Goal: Task Accomplishment & Management: Use online tool/utility

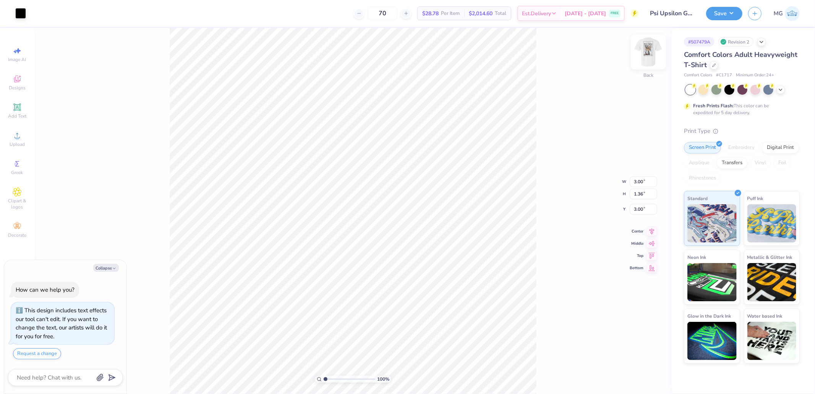
click at [656, 46] on img at bounding box center [648, 52] width 31 height 31
click at [24, 133] on div "Upload" at bounding box center [17, 139] width 27 height 23
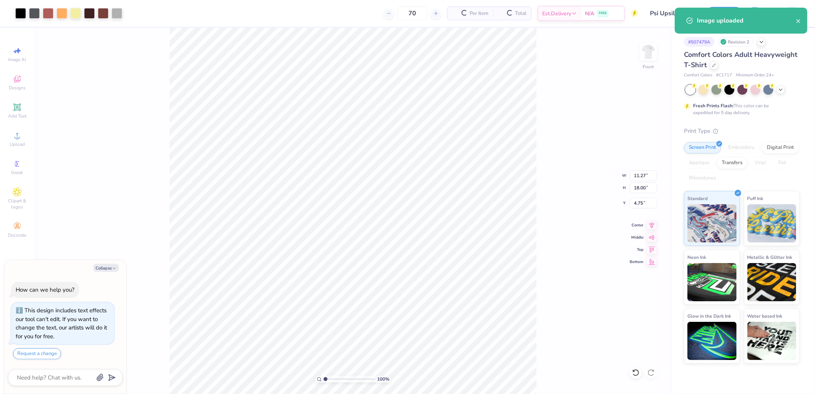
type textarea "x"
click at [640, 186] on input "18.00" at bounding box center [644, 188] width 28 height 11
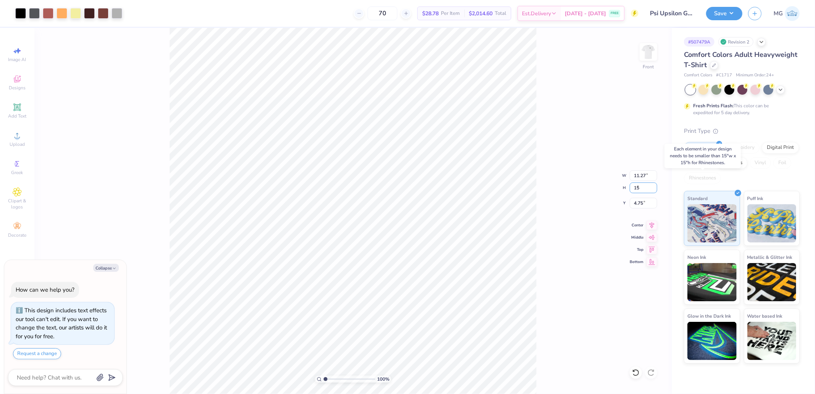
type input "15"
type textarea "x"
type input "9.39"
type input "15.00"
click at [642, 204] on input "6.25" at bounding box center [644, 203] width 28 height 11
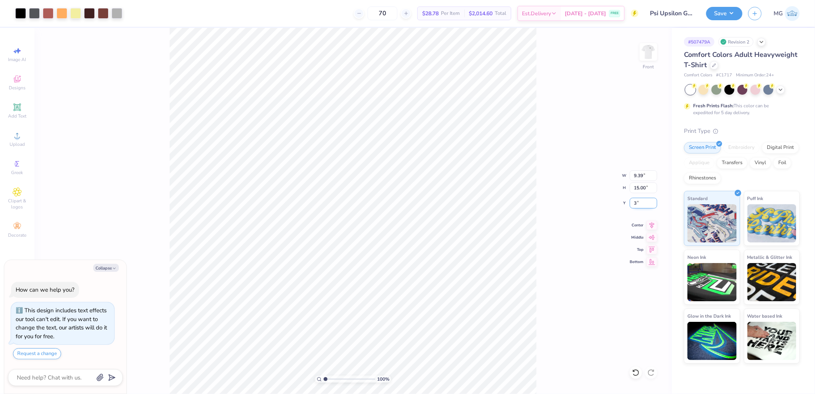
type input "3"
type textarea "x"
type input "3.00"
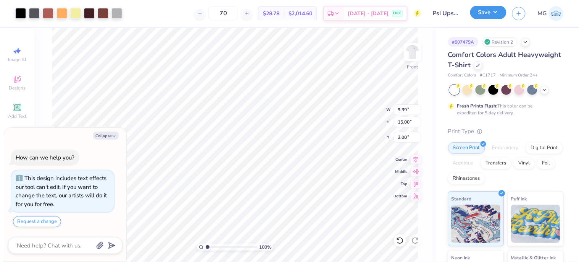
click at [488, 14] on button "Save" at bounding box center [489, 12] width 36 height 13
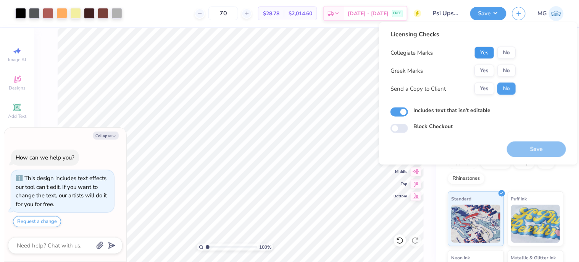
click at [486, 55] on button "Yes" at bounding box center [485, 53] width 20 height 12
click at [487, 69] on button "Yes" at bounding box center [485, 71] width 20 height 12
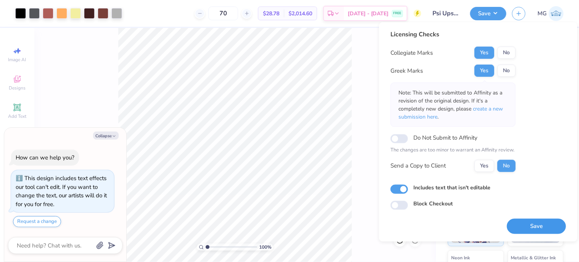
click at [537, 220] on button "Save" at bounding box center [536, 226] width 59 height 16
type textarea "x"
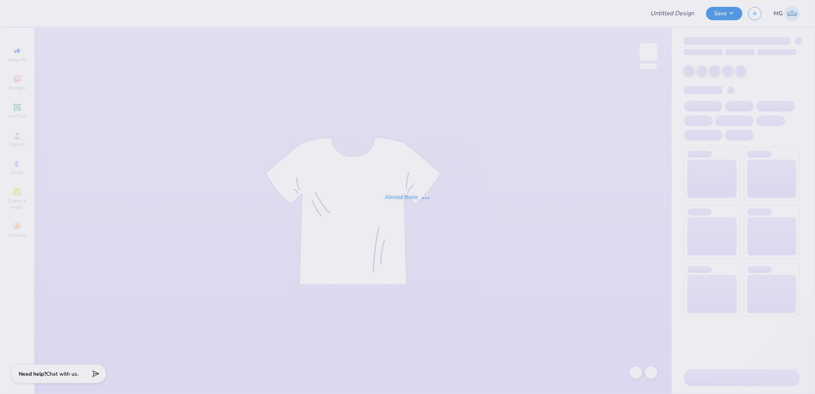
type input "Miami Vice Shirts"
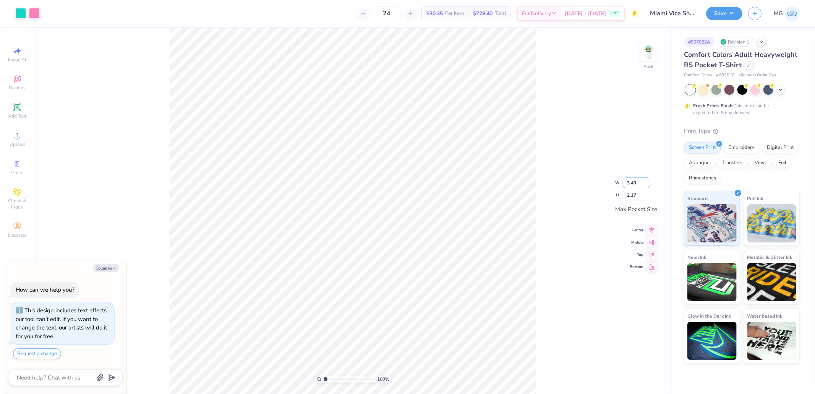
drag, startPoint x: 623, startPoint y: 184, endPoint x: 615, endPoint y: 184, distance: 8.4
click at [618, 184] on div "100 % Back W 3.49 3.49 " H 2.17 2.17 " Max Pocket Size Center Middle Top Bottom" at bounding box center [352, 211] width 637 height 366
click at [631, 189] on div "100 % Back W 3.49 3.49 " H 2.17 2.17 " Max Pocket Size Center Middle Top Bottom" at bounding box center [352, 211] width 637 height 366
click at [637, 181] on div "100 % Back" at bounding box center [352, 211] width 637 height 366
type textarea "x"
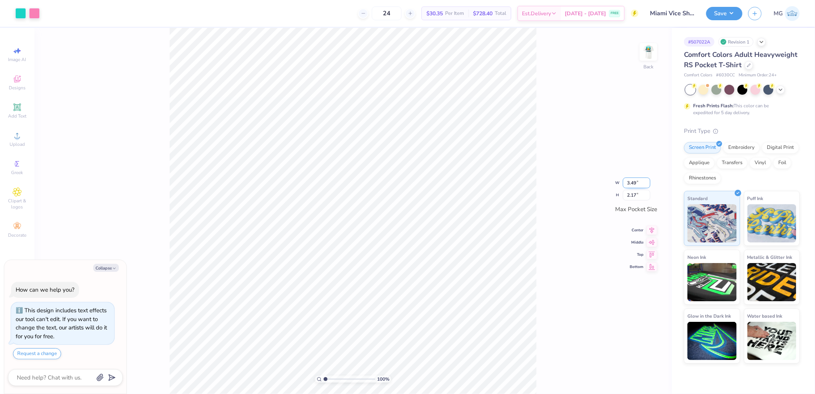
click at [634, 182] on input "3.49" at bounding box center [637, 183] width 28 height 11
type input "3.5"
type textarea "x"
type input "3.50"
type input "2.18"
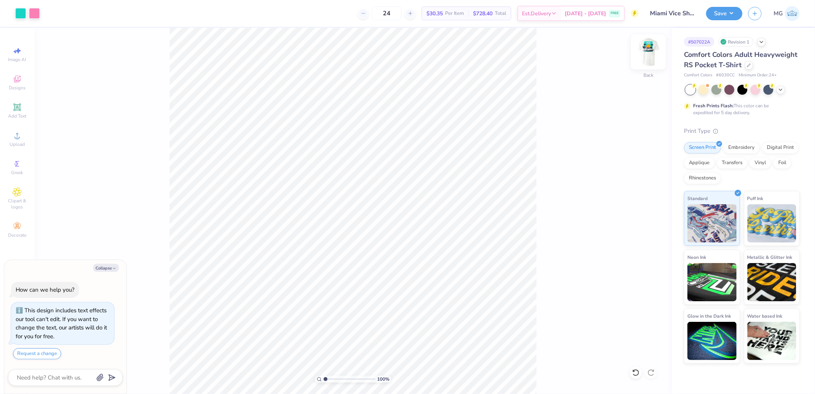
click at [650, 55] on img at bounding box center [648, 52] width 31 height 31
click at [23, 138] on div "Upload" at bounding box center [17, 139] width 27 height 23
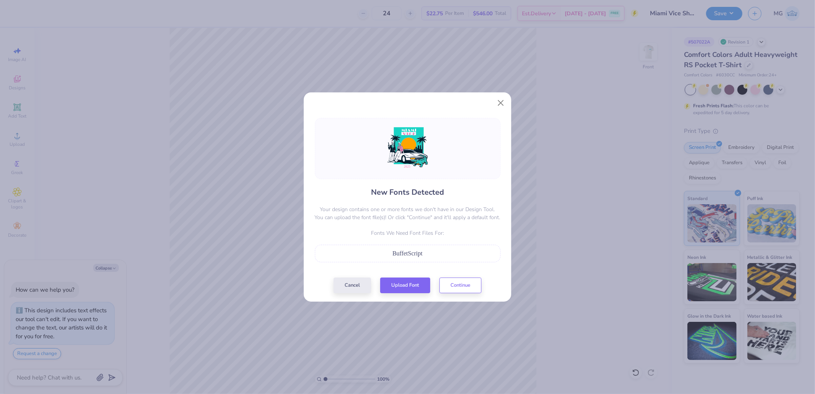
click at [427, 257] on div "BuffetScript" at bounding box center [407, 253] width 177 height 9
click at [466, 285] on button "Continue" at bounding box center [460, 284] width 42 height 16
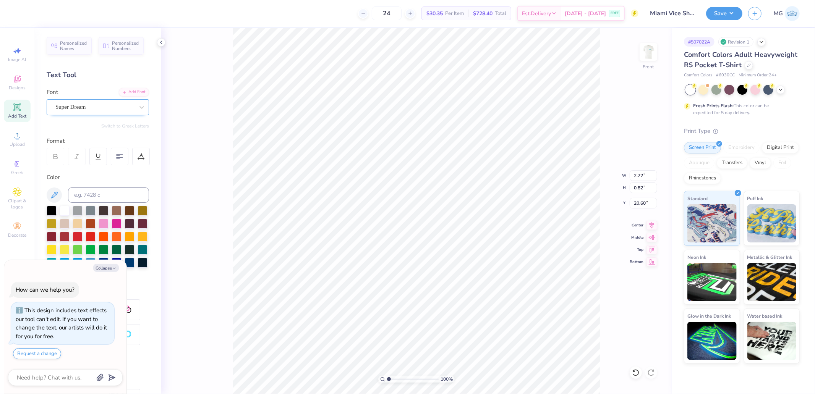
click at [108, 106] on div "Super Dream" at bounding box center [95, 107] width 80 height 12
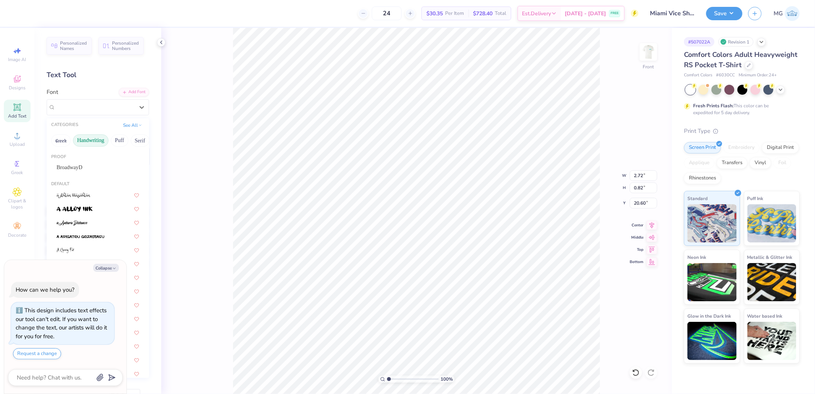
click at [87, 141] on button "Handwriting" at bounding box center [91, 140] width 36 height 12
drag, startPoint x: 123, startPoint y: 125, endPoint x: 127, endPoint y: 125, distance: 4.3
click at [124, 125] on button "See All" at bounding box center [133, 125] width 24 height 8
click at [128, 125] on button "See All" at bounding box center [133, 125] width 24 height 8
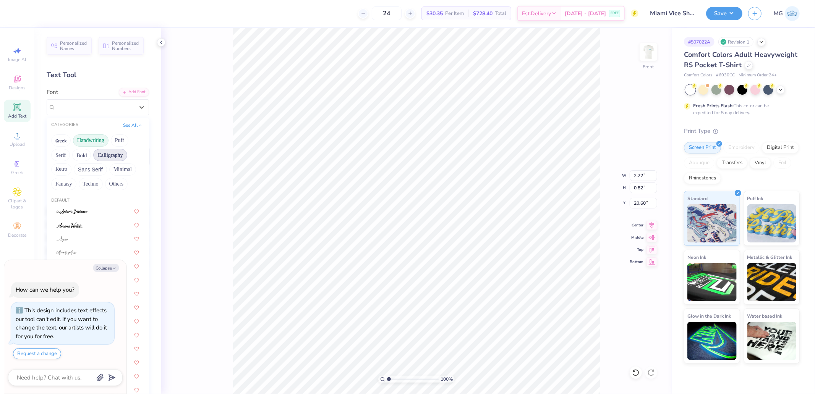
click at [115, 155] on button "Calligraphy" at bounding box center [110, 155] width 34 height 12
click at [86, 224] on img at bounding box center [72, 225] width 31 height 5
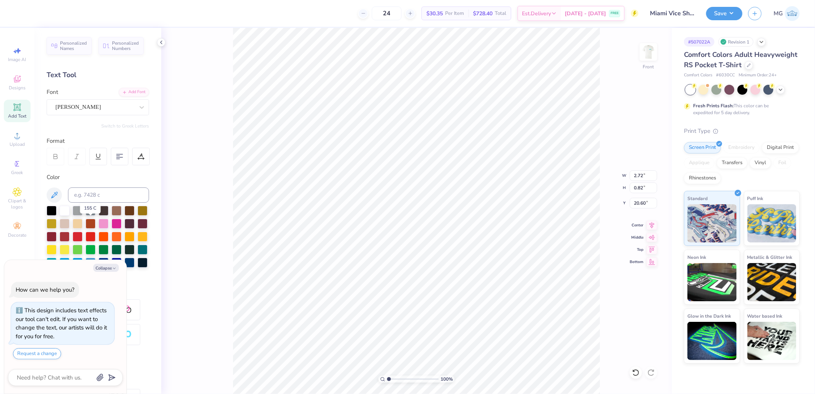
type textarea "x"
type input "3.05"
type input "0.80"
type input "20.69"
type textarea "x"
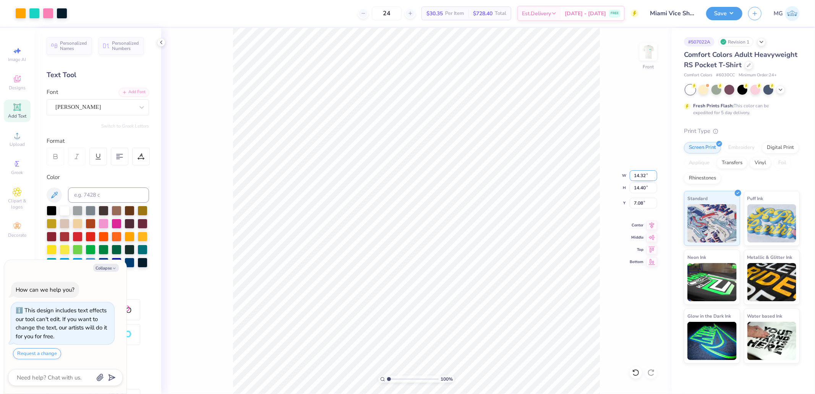
click at [643, 175] on input "14.32" at bounding box center [644, 175] width 28 height 11
type input "12"
type textarea "x"
type input "12.00"
type input "12.07"
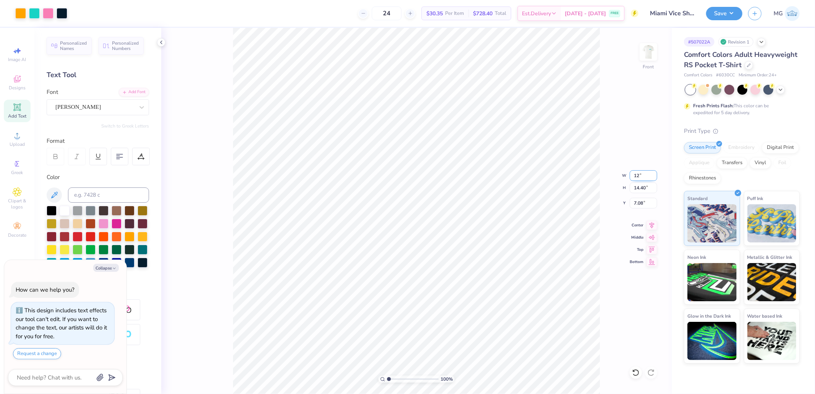
type input "8.25"
click at [653, 248] on icon at bounding box center [651, 248] width 11 height 9
type textarea "x"
type input "0.50"
click at [644, 195] on div "100 % Front W 12.00 12.00 " H 12.07 12.07 " Y 0.50 0.50 " Center Middle Top Bot…" at bounding box center [416, 211] width 510 height 366
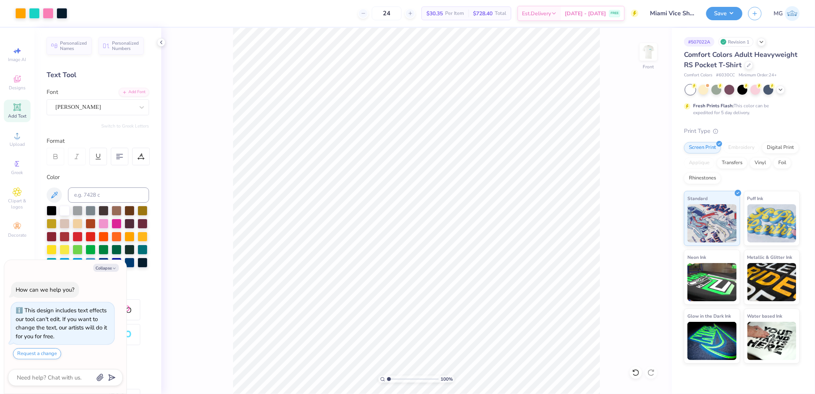
type textarea "x"
click at [643, 199] on input "0.50" at bounding box center [644, 203] width 28 height 11
type input "3"
type textarea "x"
type input "3.00"
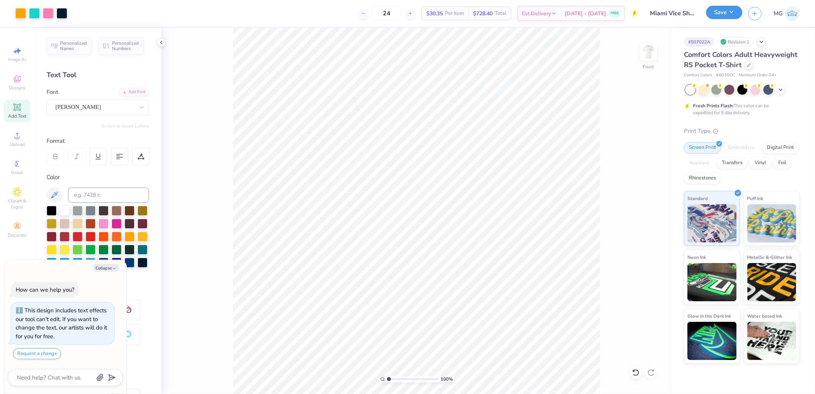
click at [714, 16] on button "Save" at bounding box center [724, 12] width 36 height 13
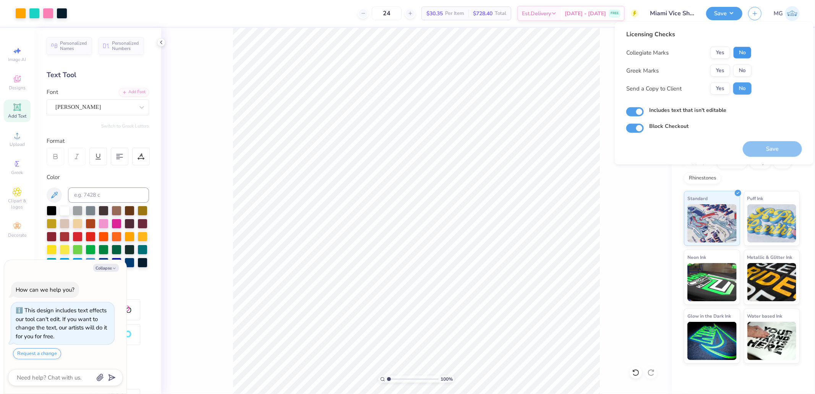
click at [747, 57] on button "No" at bounding box center [742, 53] width 18 height 12
click at [743, 68] on button "No" at bounding box center [742, 71] width 18 height 12
click at [767, 144] on button "Save" at bounding box center [772, 149] width 59 height 16
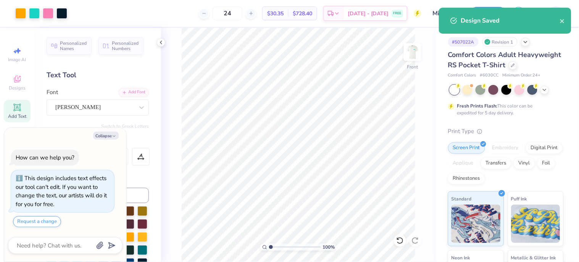
type textarea "x"
